Goal: Information Seeking & Learning: Learn about a topic

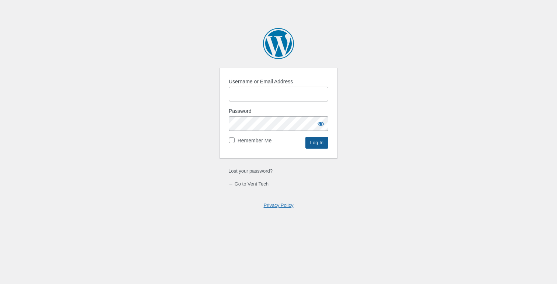
type input "ChrisMorgan"
click at [323, 145] on input "Log In" at bounding box center [317, 143] width 23 height 12
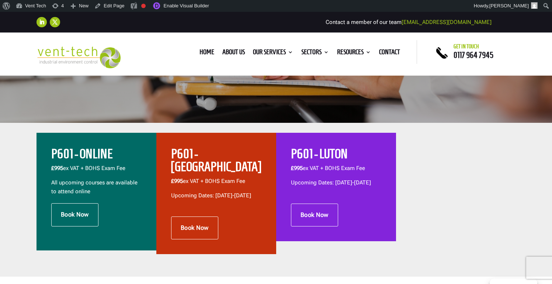
scroll to position [215, 0]
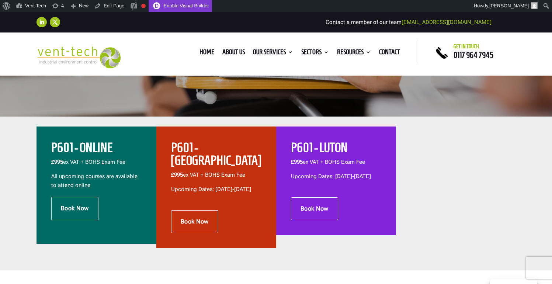
click at [188, 5] on link "Enable Visual Builder" at bounding box center [180, 6] width 63 height 12
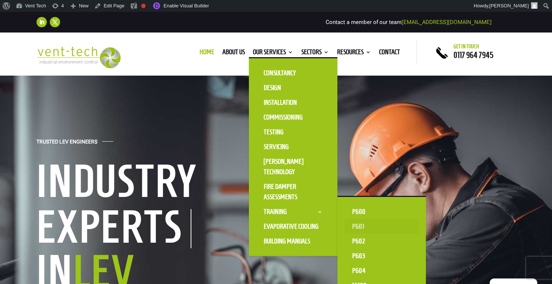
click at [371, 226] on link "P601" at bounding box center [382, 226] width 74 height 15
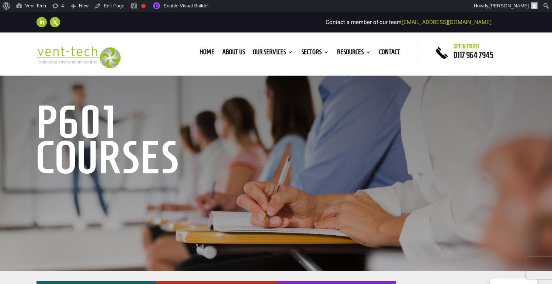
scroll to position [193, 0]
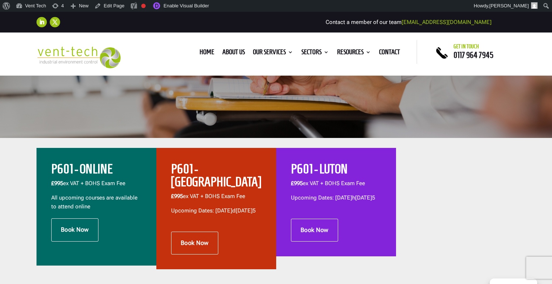
click at [100, 171] on h2 "P601 - ONLINE" at bounding box center [96, 171] width 90 height 17
click at [217, 175] on h2 "P601 - BRISTOL" at bounding box center [216, 177] width 90 height 29
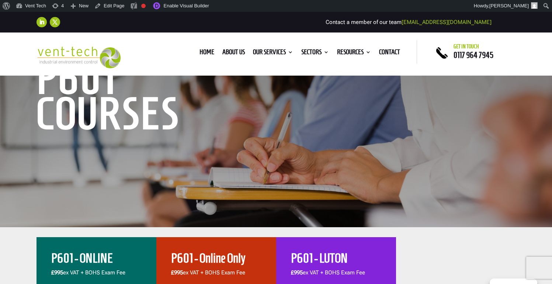
scroll to position [274, 0]
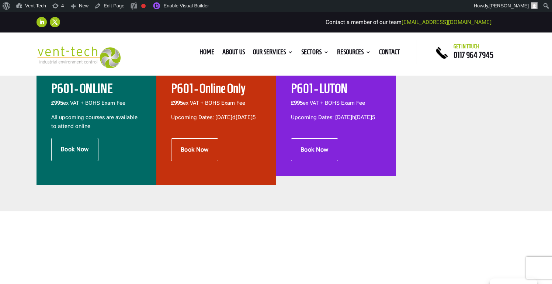
click at [215, 102] on p "£995 ex VAT + BOHS Exam Fee" at bounding box center [216, 106] width 90 height 14
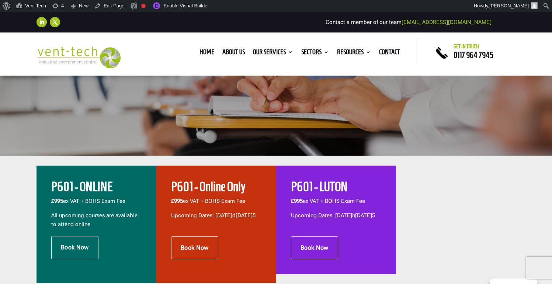
scroll to position [160, 0]
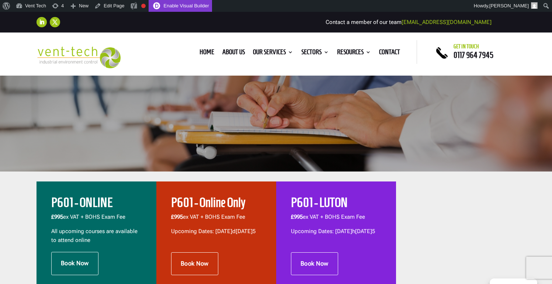
click at [196, 4] on link "Enable Visual Builder" at bounding box center [180, 6] width 63 height 12
